Goal: Transaction & Acquisition: Purchase product/service

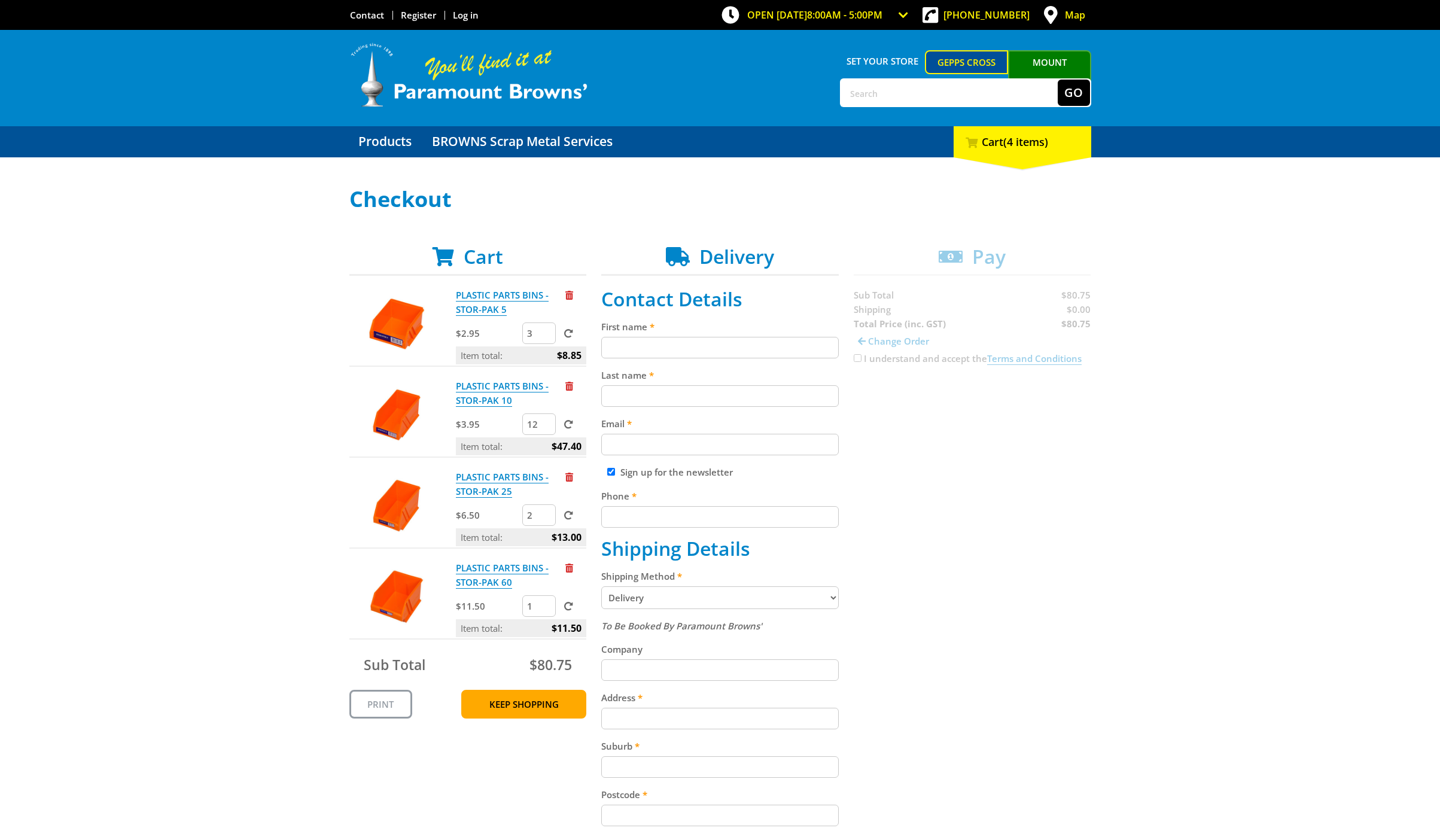
click at [640, 349] on input "First name" at bounding box center [720, 347] width 237 height 21
type input "Paul"
type input "Pruszinski"
type input "paul@pruszinski.com.au"
type input "0414822331"
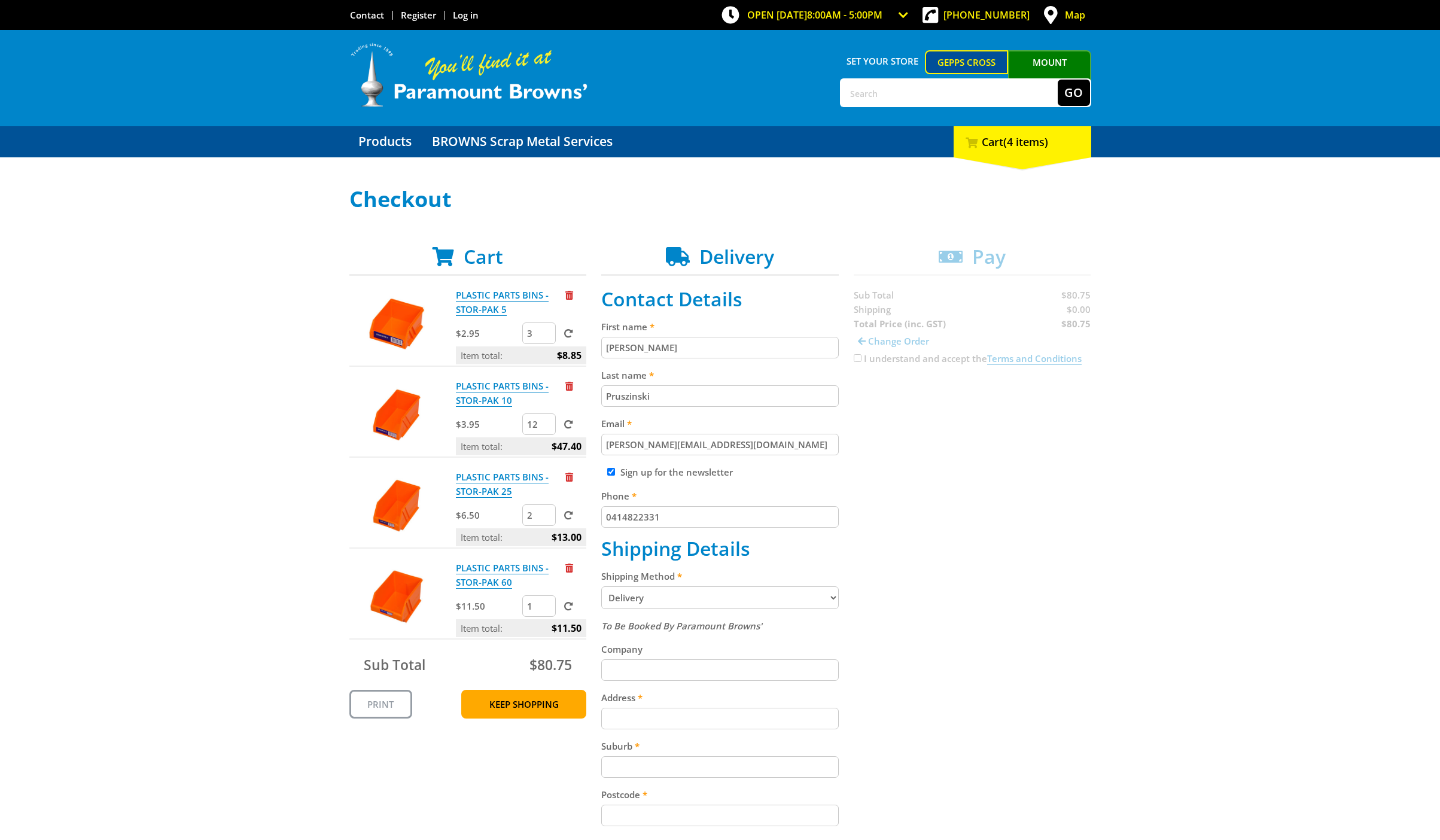
type input "395, esplanade"
type input "henley beach"
type input "5022"
select select "SA"
click at [807, 595] on select "Pickup from Gepps Cross Delivery" at bounding box center [720, 597] width 237 height 23
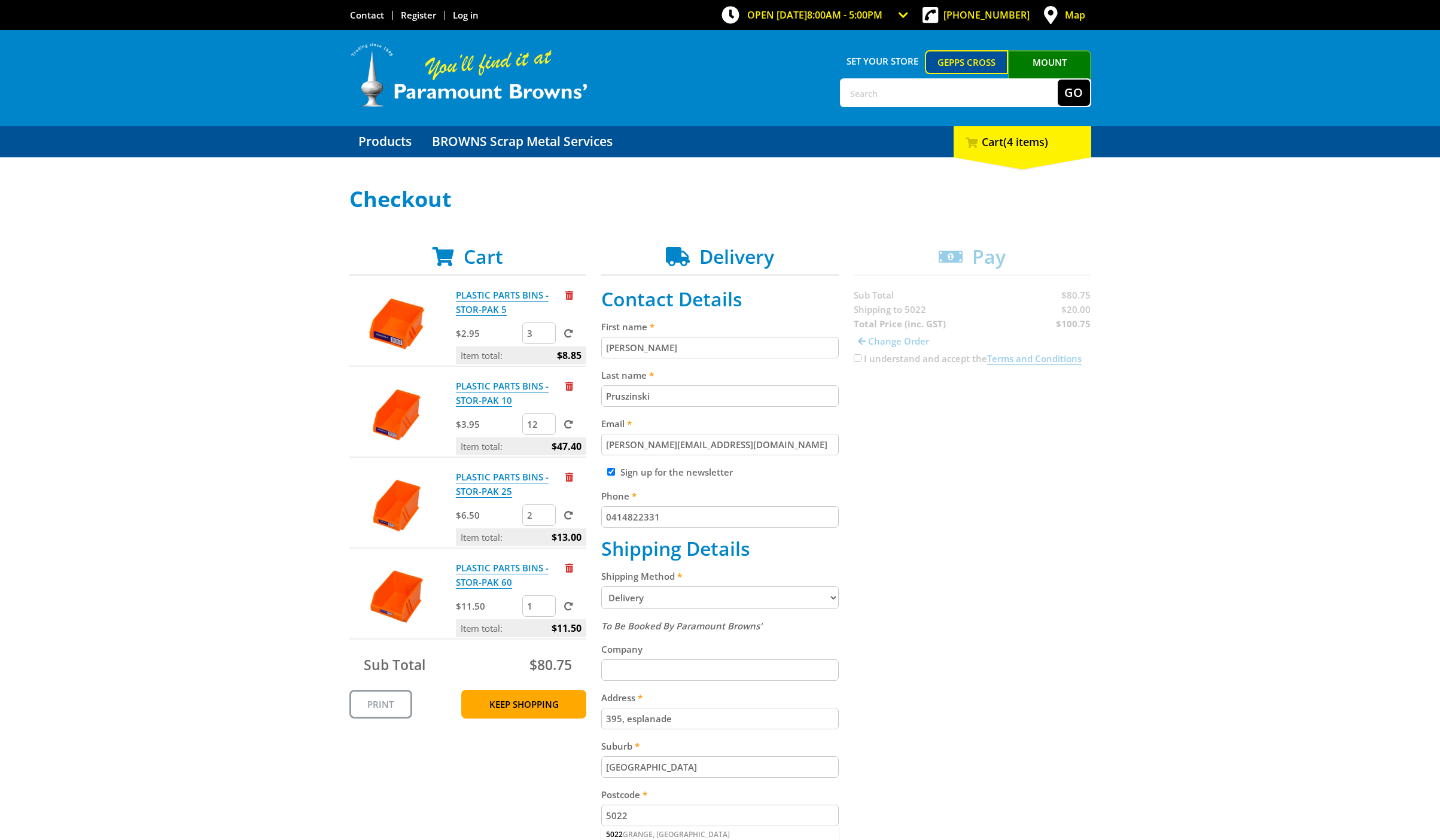
click at [601, 586] on select "Pickup from Gepps Cross Delivery" at bounding box center [720, 597] width 237 height 23
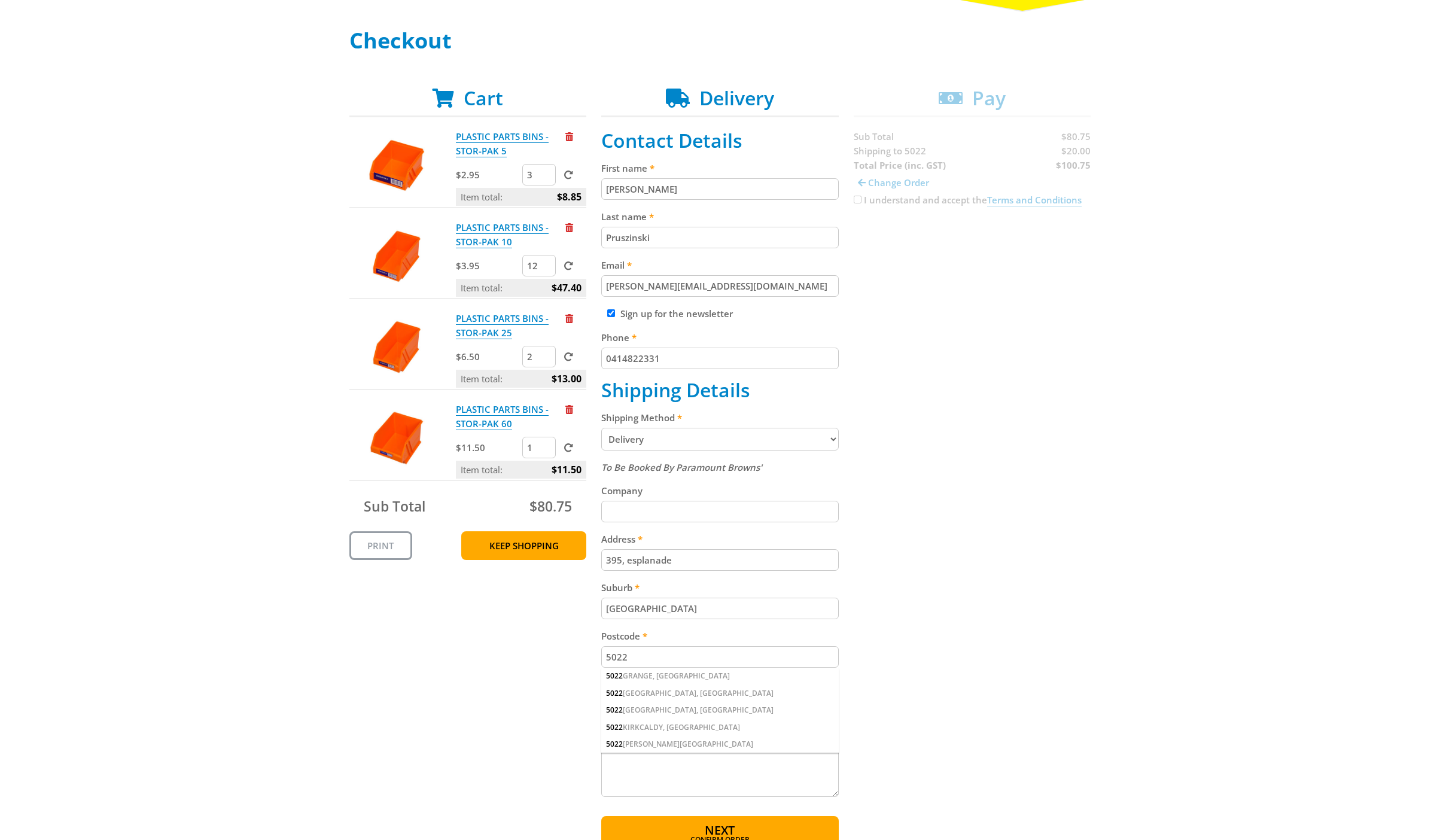
scroll to position [179, 0]
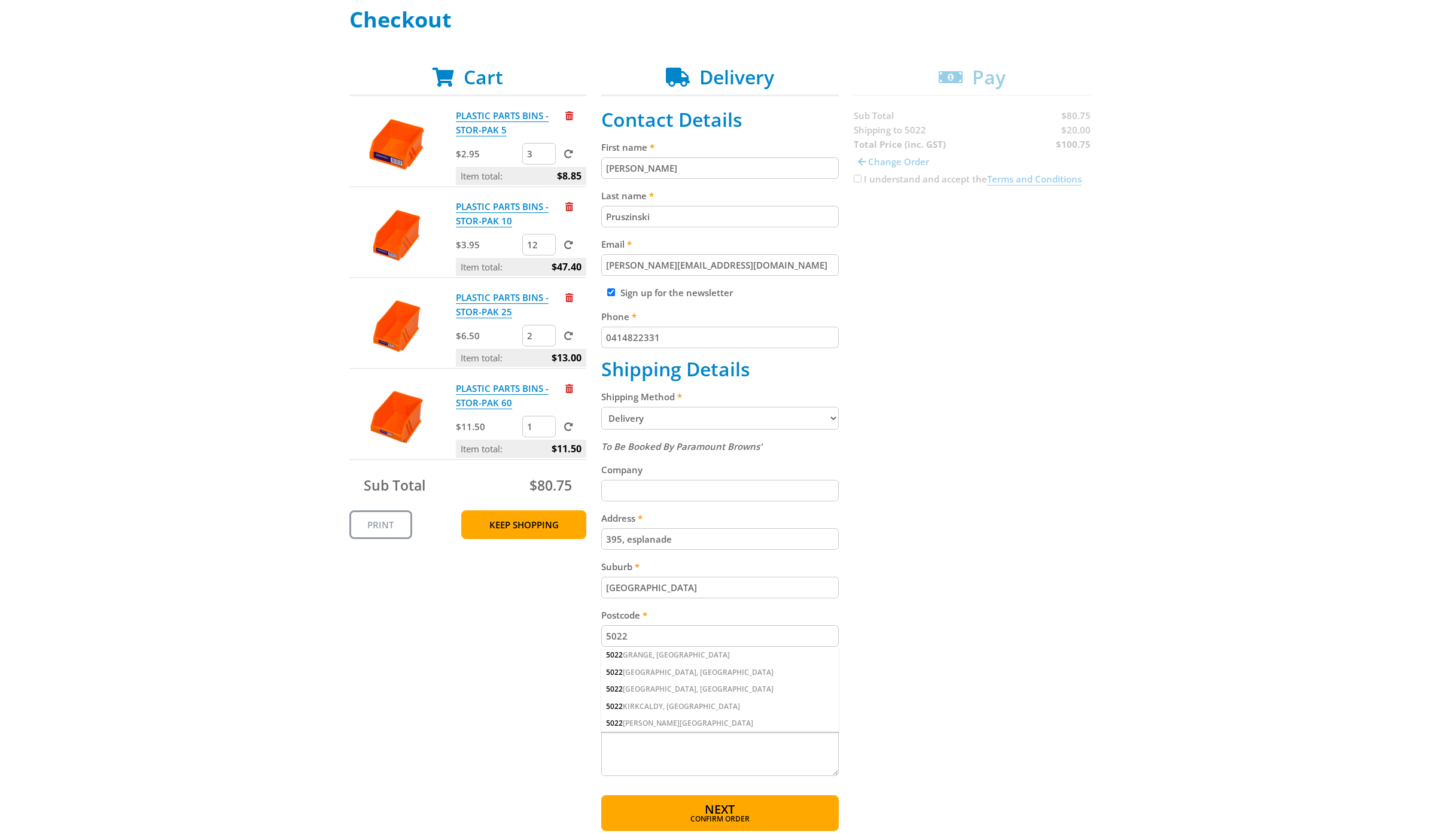
click at [649, 494] on input "Company" at bounding box center [720, 490] width 237 height 21
click at [657, 669] on div "5022 HENLEY BEACH, SA" at bounding box center [720, 672] width 237 height 16
click at [623, 536] on input "395, esplanade" at bounding box center [720, 538] width 237 height 21
click at [629, 539] on input "395 esplanade" at bounding box center [720, 538] width 237 height 21
type input "395 Esplanade"
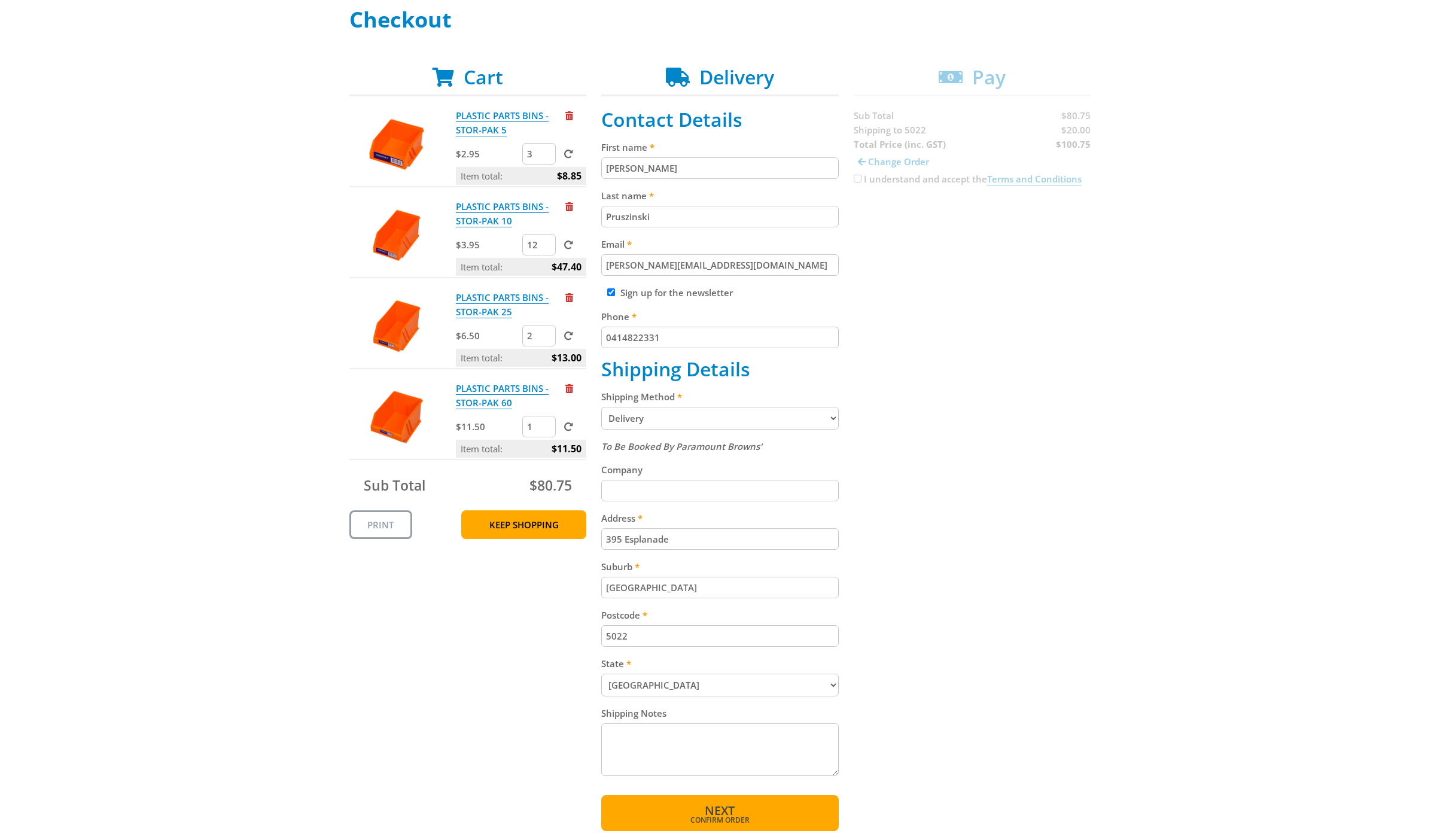
click at [646, 815] on button "Next Confirm order" at bounding box center [720, 813] width 237 height 36
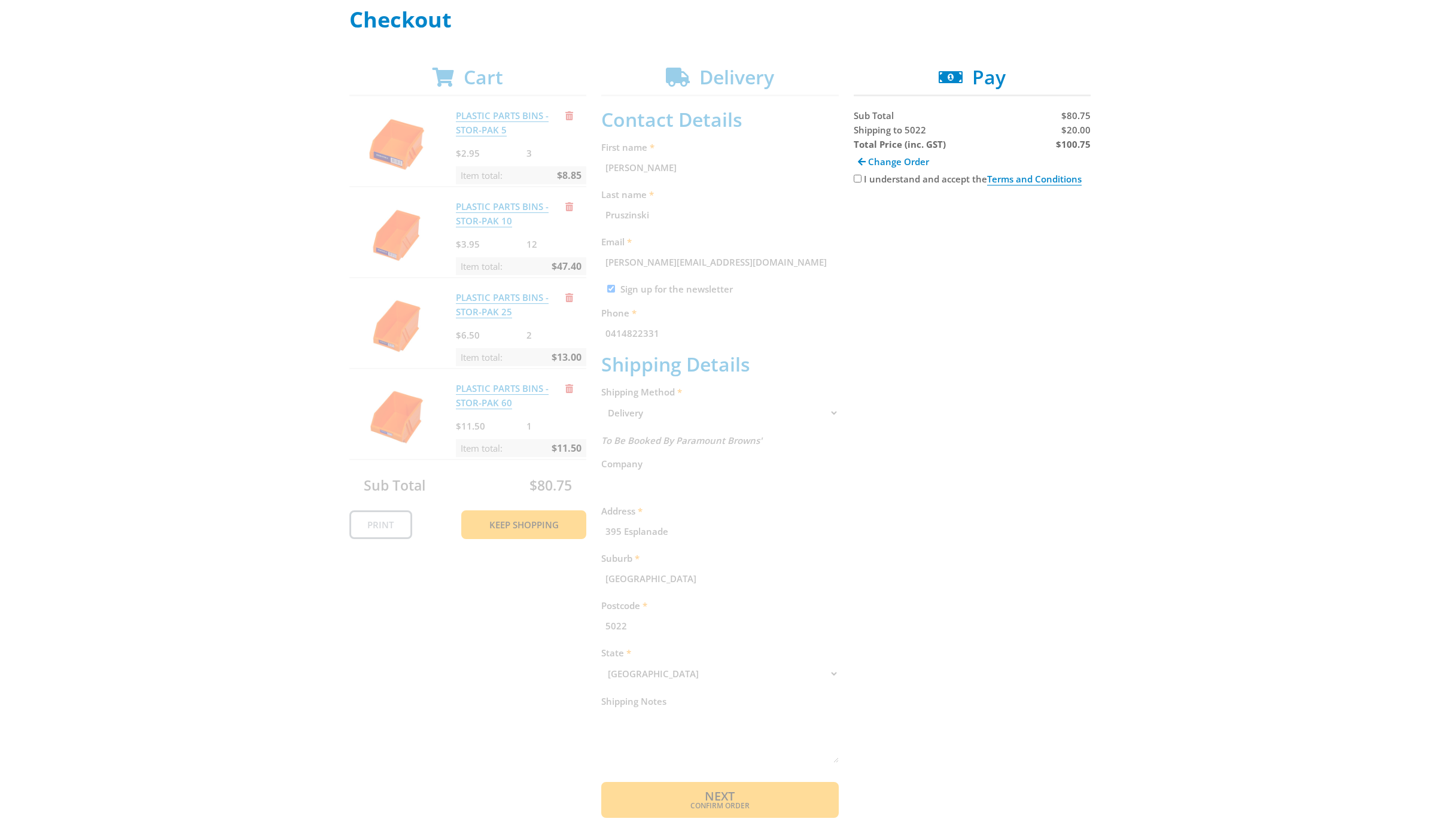
click at [854, 176] on input "I understand and accept the Terms and Conditions" at bounding box center [857, 178] width 8 height 8
checkbox input "true"
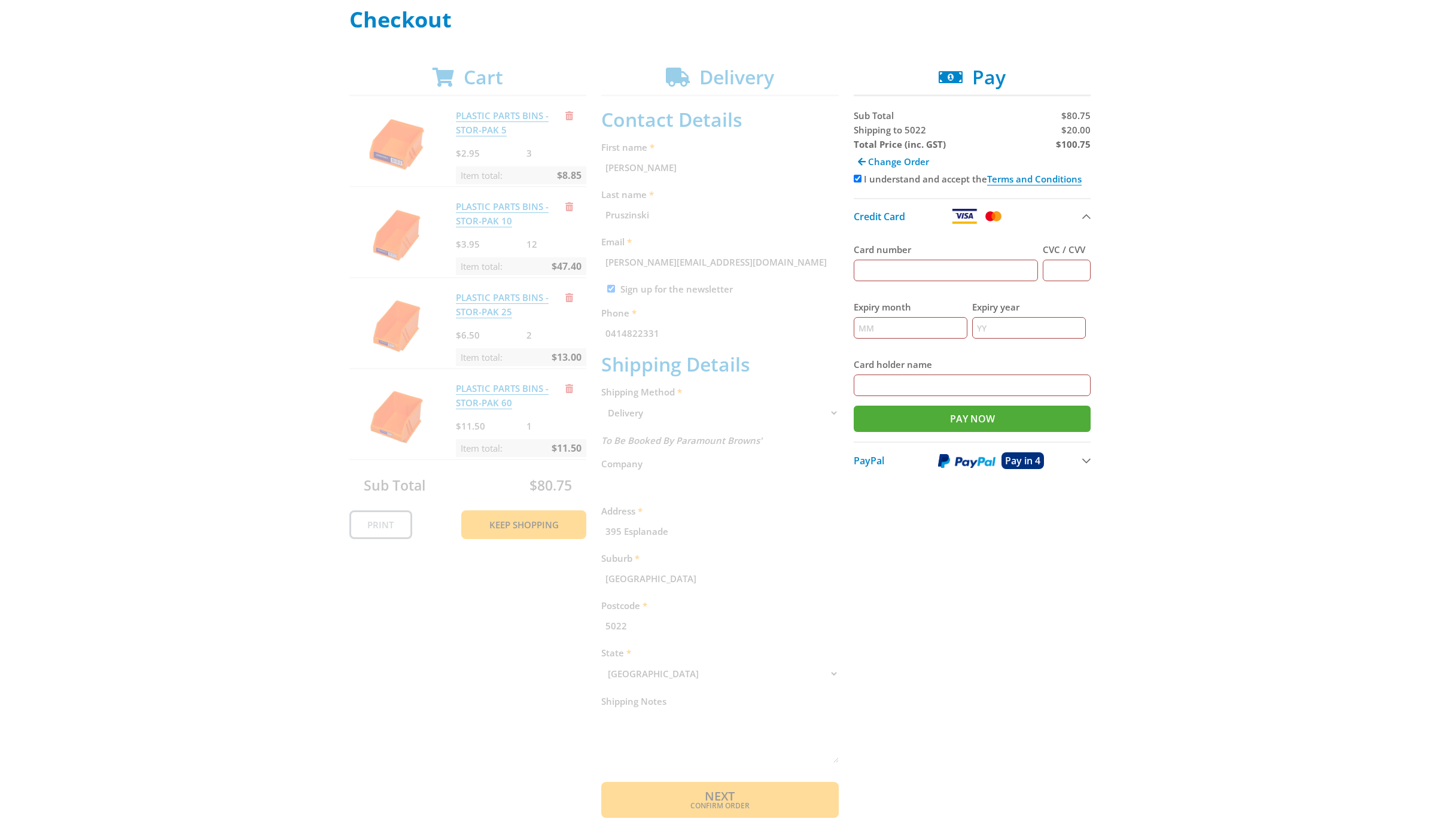
click at [898, 269] on input "Card number" at bounding box center [946, 270] width 185 height 21
type input "4530307002454957"
click at [1059, 274] on input "CVC / CVV" at bounding box center [1066, 270] width 48 height 21
type input "0"
type input "332"
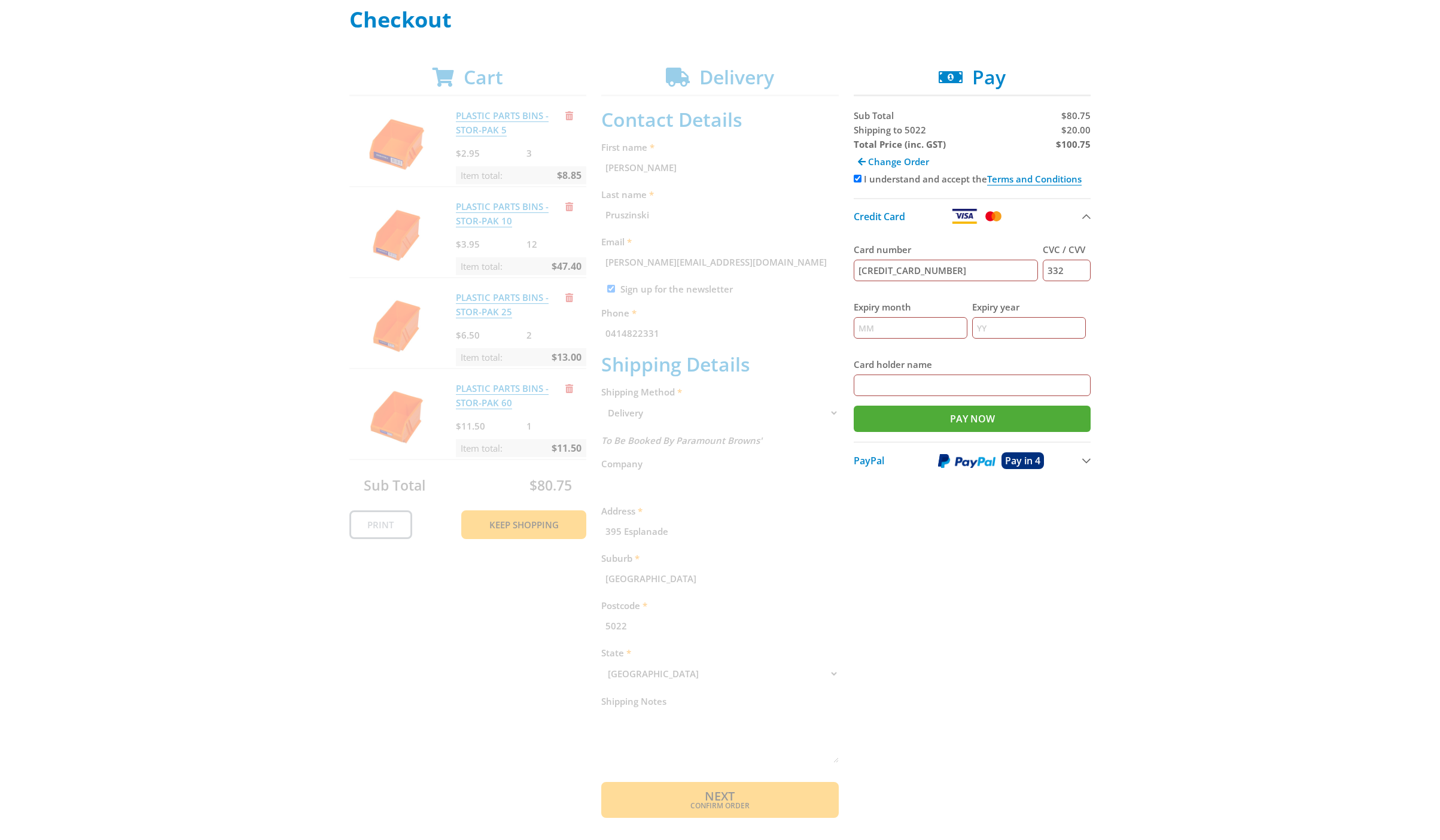
click at [876, 324] on input "Expiry month" at bounding box center [911, 327] width 114 height 21
click at [997, 328] on input "Expiry year" at bounding box center [1029, 327] width 114 height 21
click at [898, 326] on input "0129" at bounding box center [911, 327] width 114 height 21
type input "01"
click at [983, 327] on input "Expiry year" at bounding box center [1029, 327] width 114 height 21
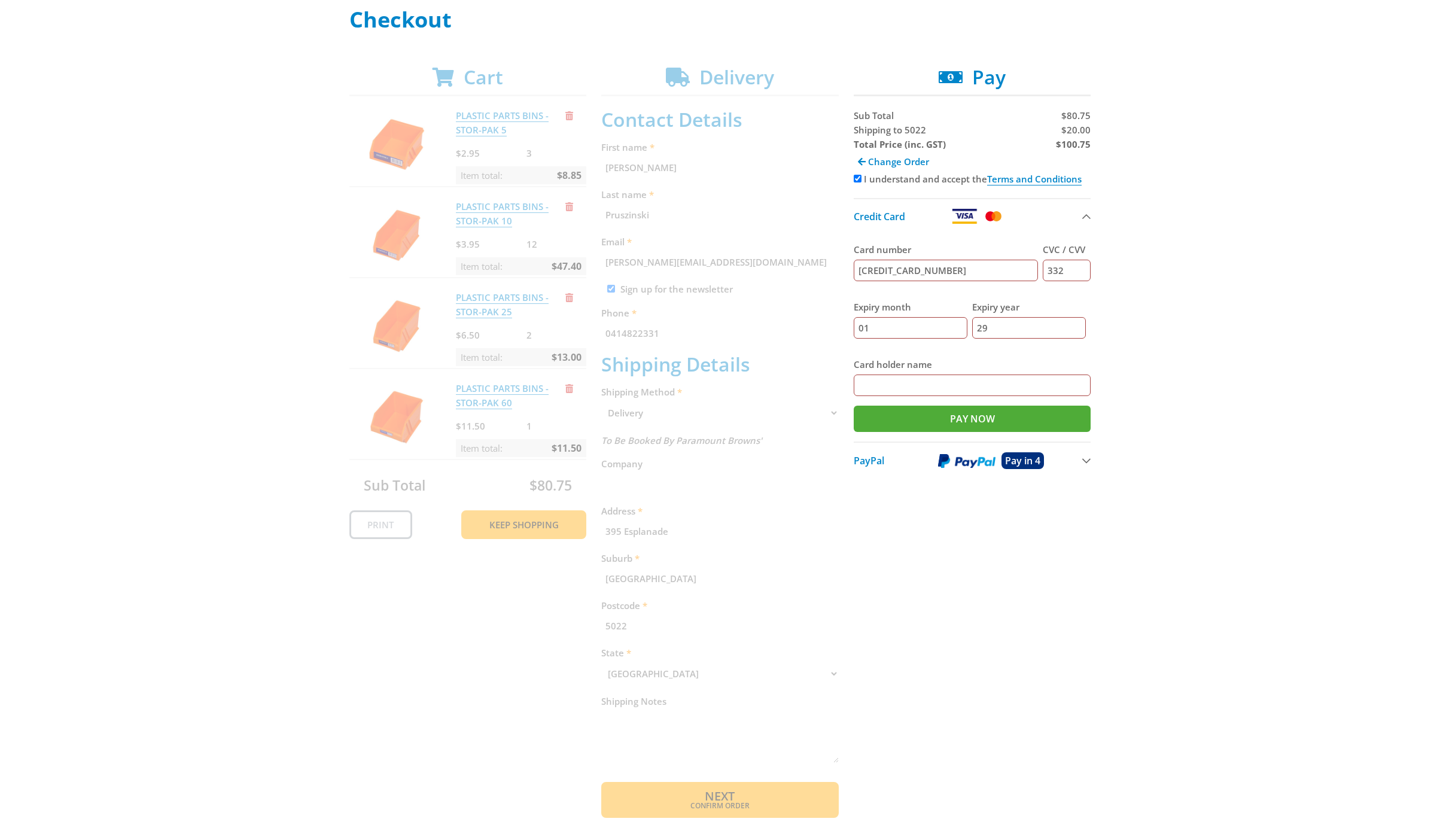
type input "29"
click at [880, 384] on input "Card holder name" at bounding box center [972, 384] width 237 height 21
type input "PaulPruszinski"
click at [936, 414] on input "Pay Now" at bounding box center [972, 419] width 237 height 26
type input "Paying..."
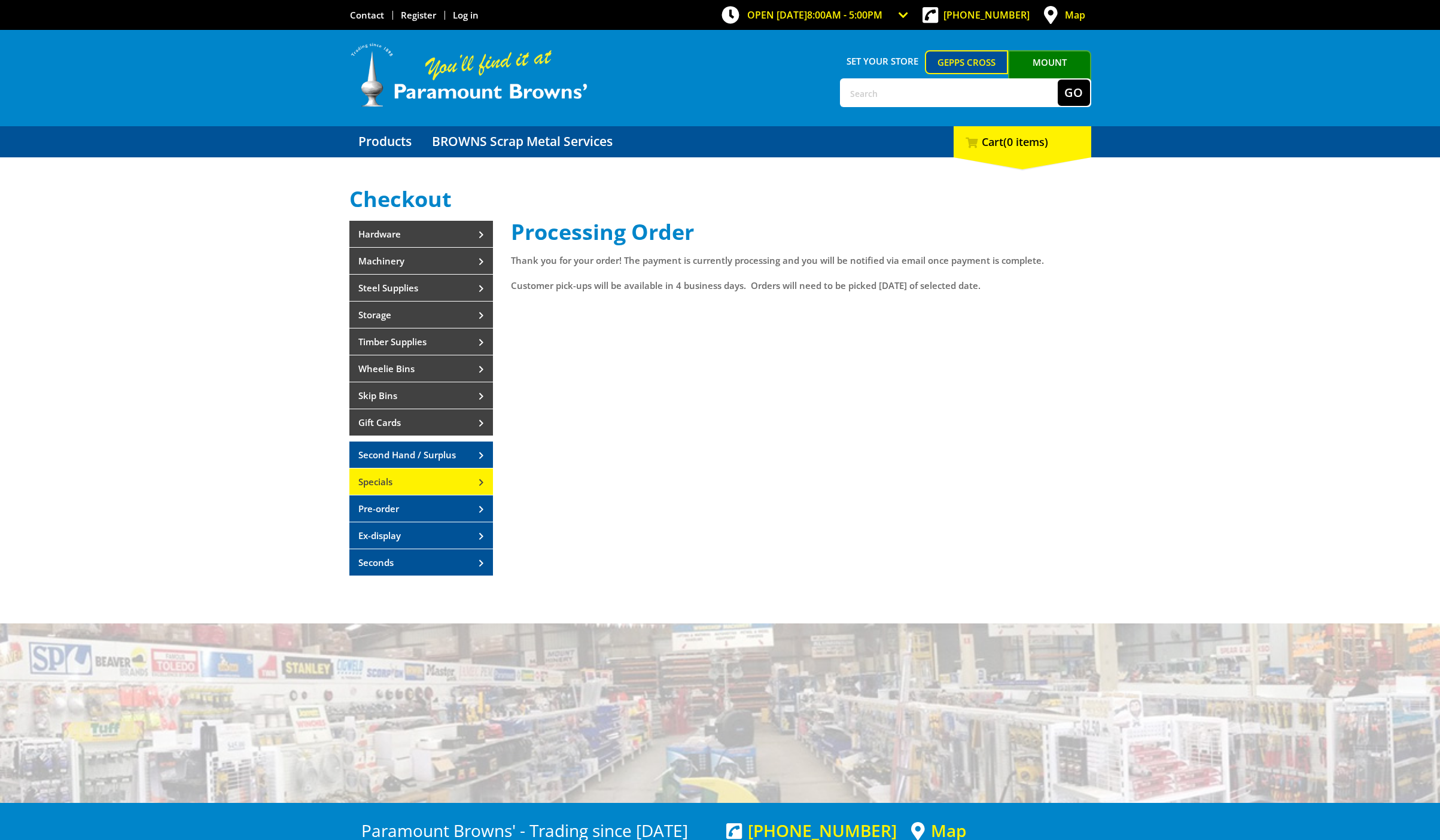
click at [397, 482] on link "Specials" at bounding box center [421, 482] width 144 height 26
